Goal: Task Accomplishment & Management: Manage account settings

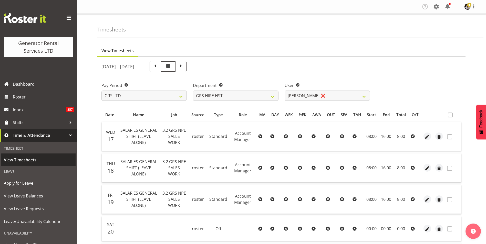
click at [22, 160] on span "View Timesheets" at bounding box center [38, 160] width 69 height 8
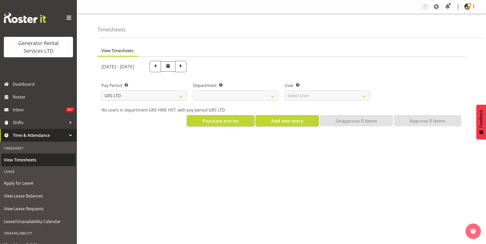
select select
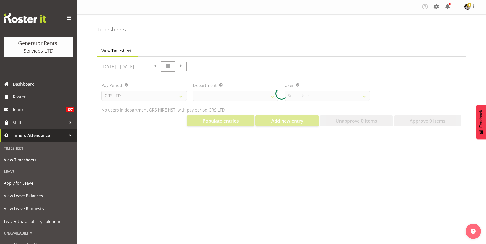
select select "149"
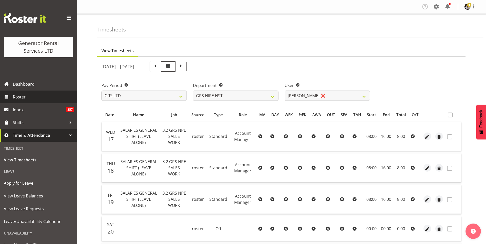
click at [20, 94] on span "Roster" at bounding box center [43, 97] width 61 height 8
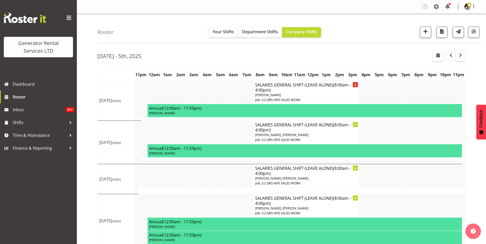
click at [452, 56] on span "button" at bounding box center [451, 55] width 6 height 6
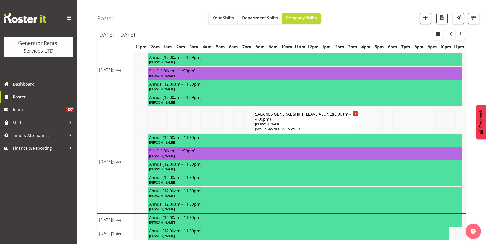
scroll to position [289, 0]
click at [463, 34] on span "button" at bounding box center [460, 34] width 6 height 6
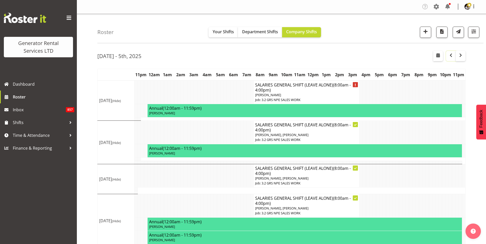
click at [452, 55] on span "button" at bounding box center [451, 55] width 6 height 6
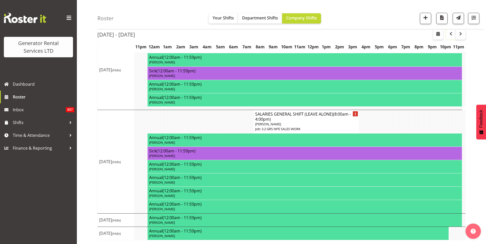
scroll to position [289, 0]
click at [462, 34] on span "button" at bounding box center [460, 34] width 6 height 6
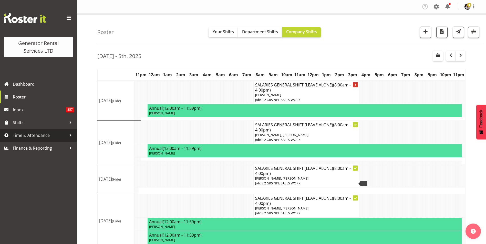
click at [44, 135] on span "Time & Attendance" at bounding box center [40, 136] width 54 height 8
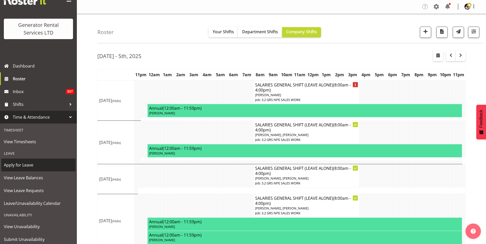
scroll to position [34, 0]
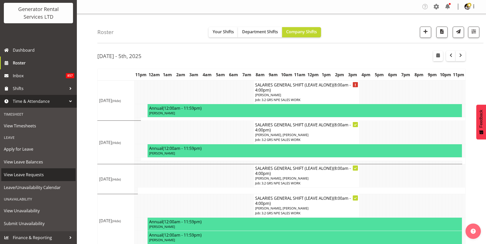
click at [31, 178] on span "View Leave Requests" at bounding box center [38, 175] width 69 height 8
